Goal: Register for event/course

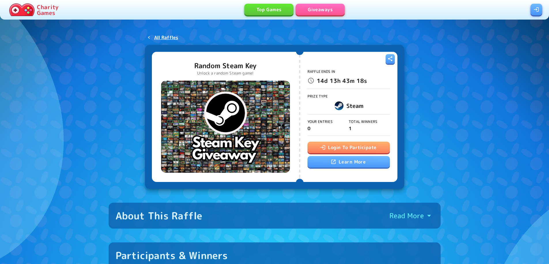
click at [382, 144] on button "Login To Participate" at bounding box center [349, 148] width 82 height 12
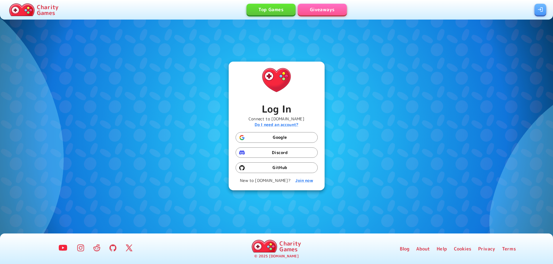
click at [293, 139] on button "Google" at bounding box center [277, 137] width 82 height 11
